Goal: Transaction & Acquisition: Purchase product/service

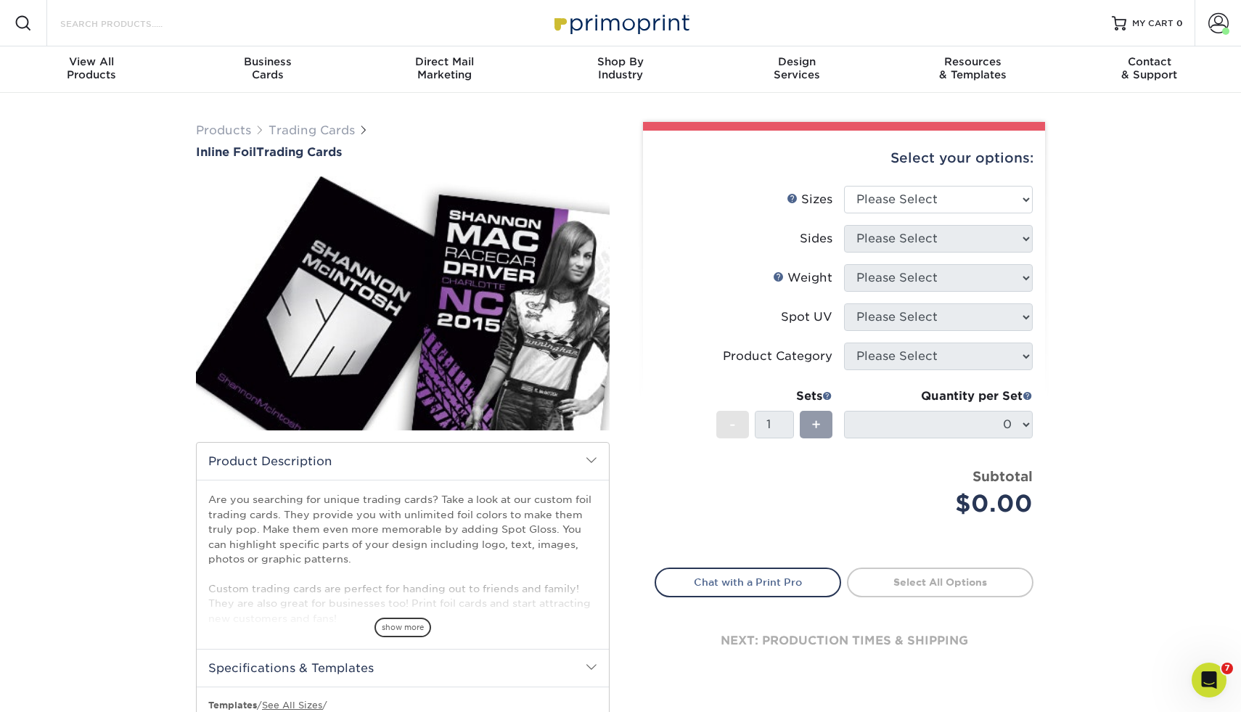
click at [142, 26] on input "Search Products" at bounding box center [130, 23] width 142 height 17
type input "gl"
click at [135, 25] on input "Search Products" at bounding box center [130, 23] width 142 height 17
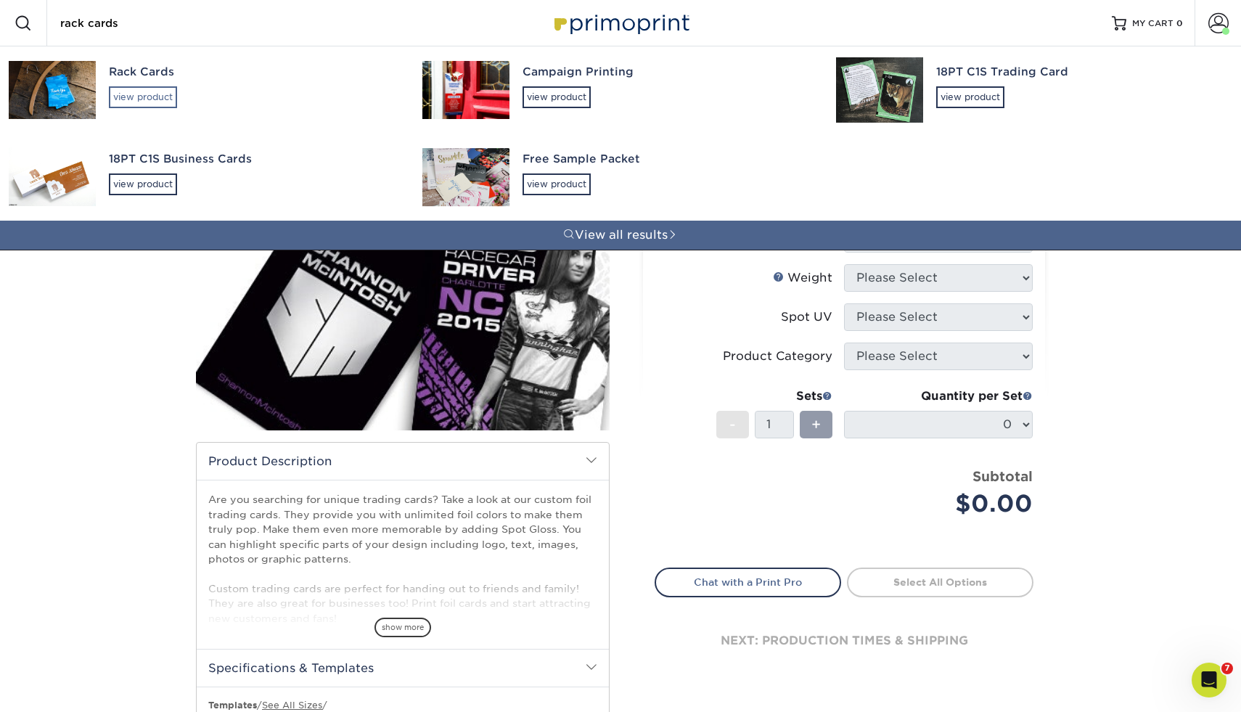
type input "rack cards"
click at [168, 99] on div "view product" at bounding box center [143, 97] width 68 height 22
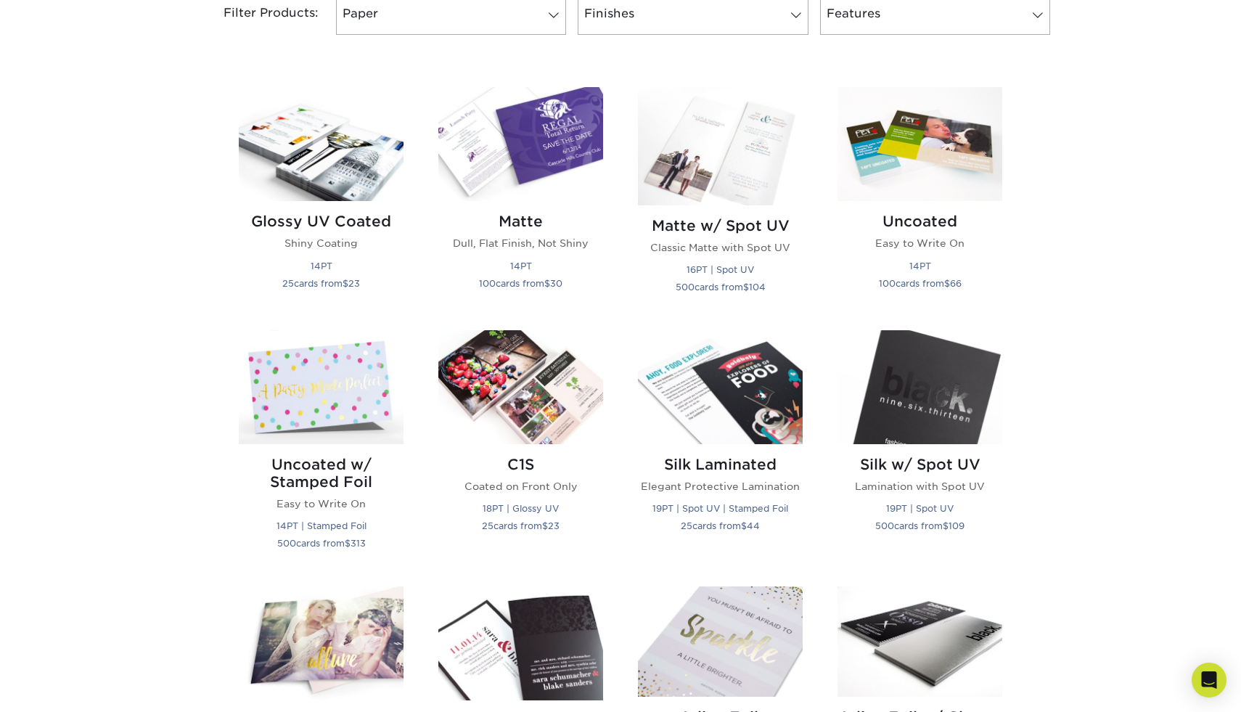
scroll to position [636, 0]
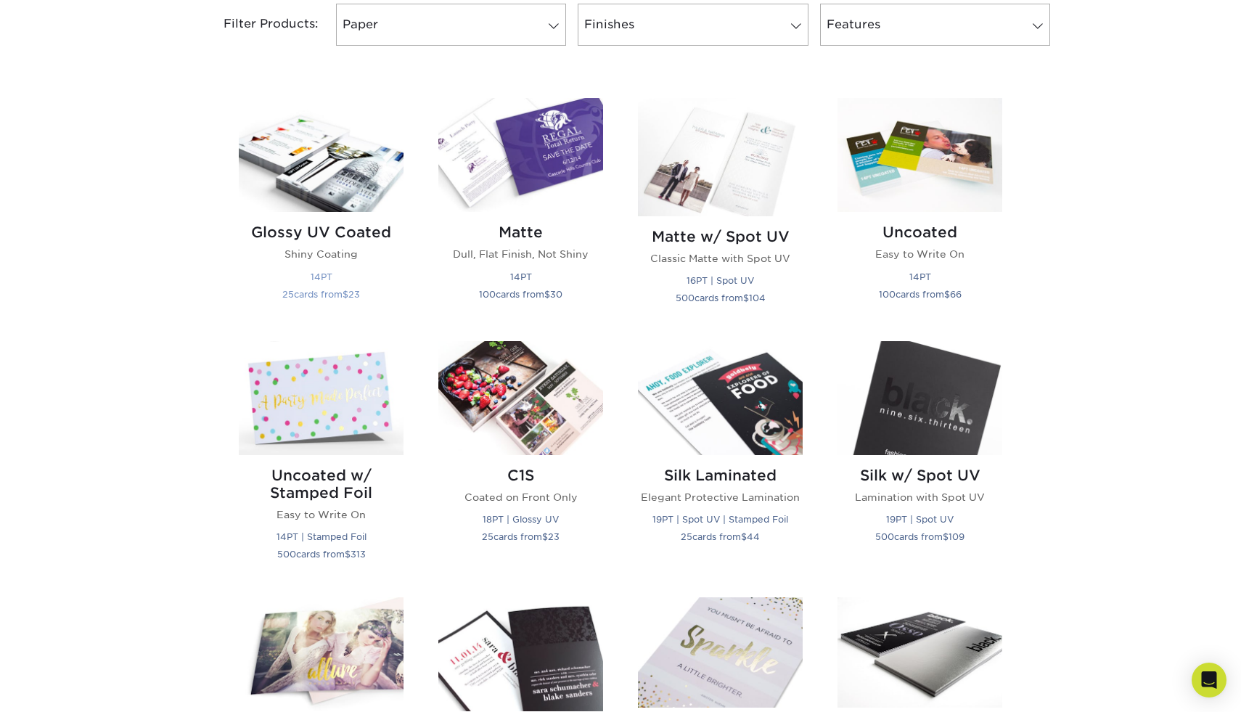
click at [348, 230] on h2 "Glossy UV Coated" at bounding box center [321, 232] width 165 height 17
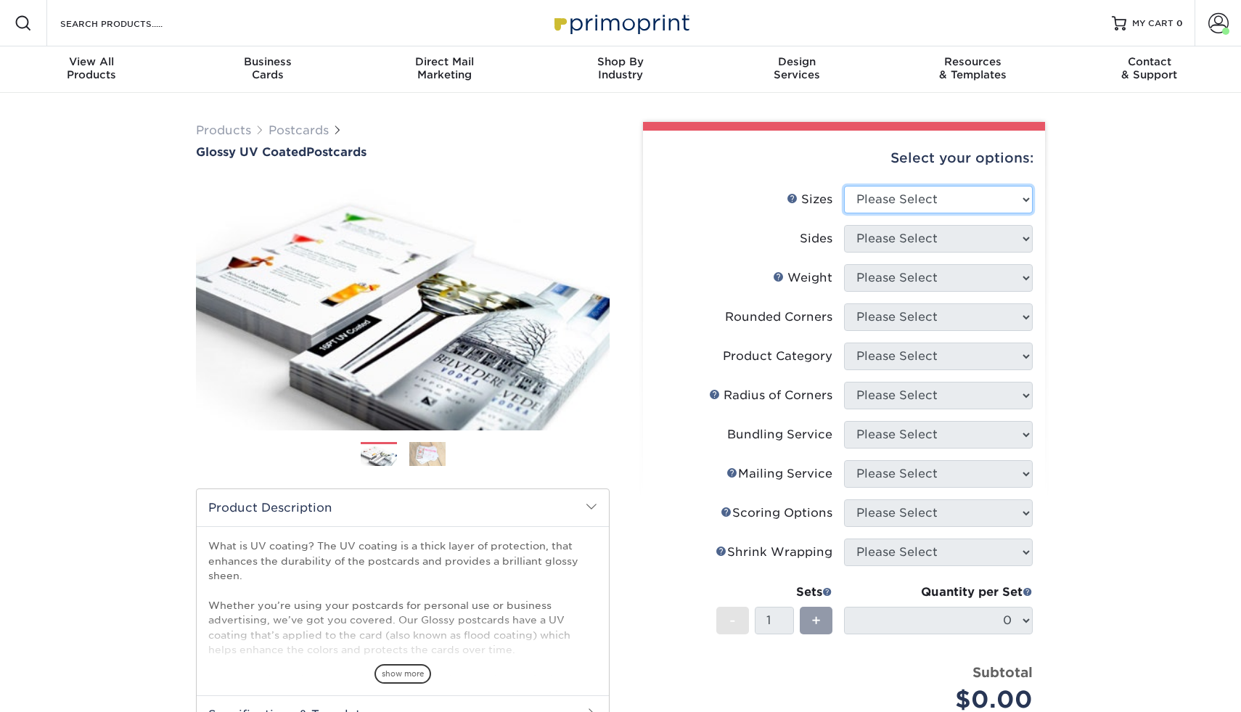
click at [895, 200] on select "Please Select 1.5" x 7" 2" x 4" 2" x 6" 2" x 7" 2" x 8" 2.12" x 5.5" 2.12" x 5.…" at bounding box center [938, 200] width 189 height 28
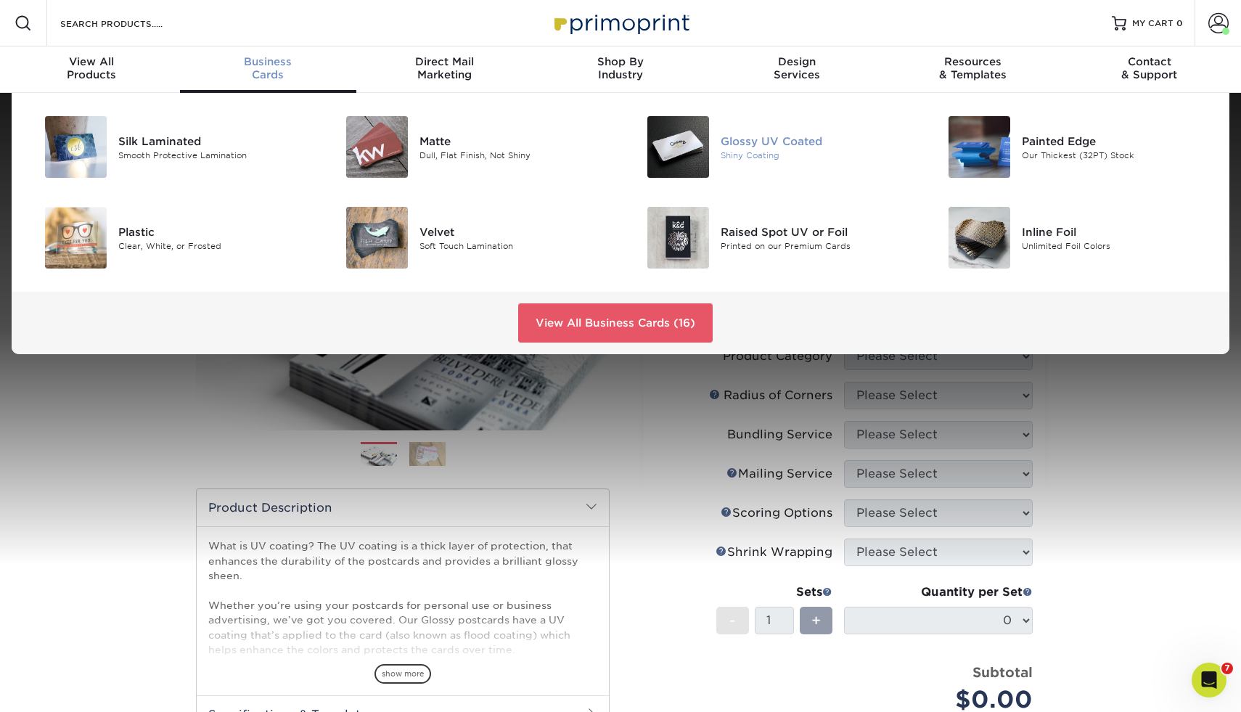
click at [770, 142] on div "Glossy UV Coated" at bounding box center [816, 141] width 190 height 16
